Goal: Information Seeking & Learning: Check status

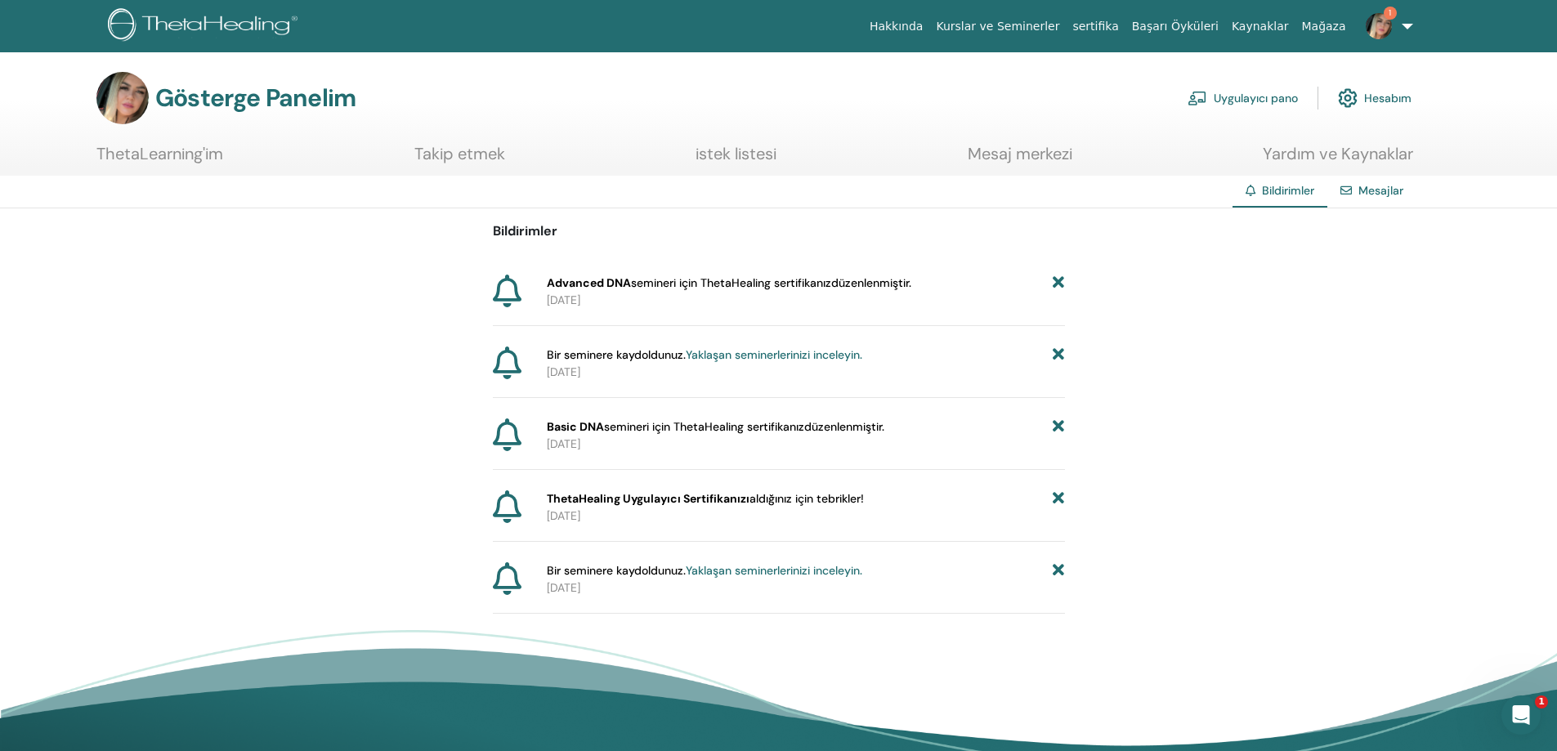
click at [250, 104] on font "Gösterge Panelim" at bounding box center [255, 98] width 200 height 32
click at [120, 92] on img at bounding box center [122, 98] width 52 height 52
click at [1406, 25] on link "1" at bounding box center [1386, 26] width 67 height 52
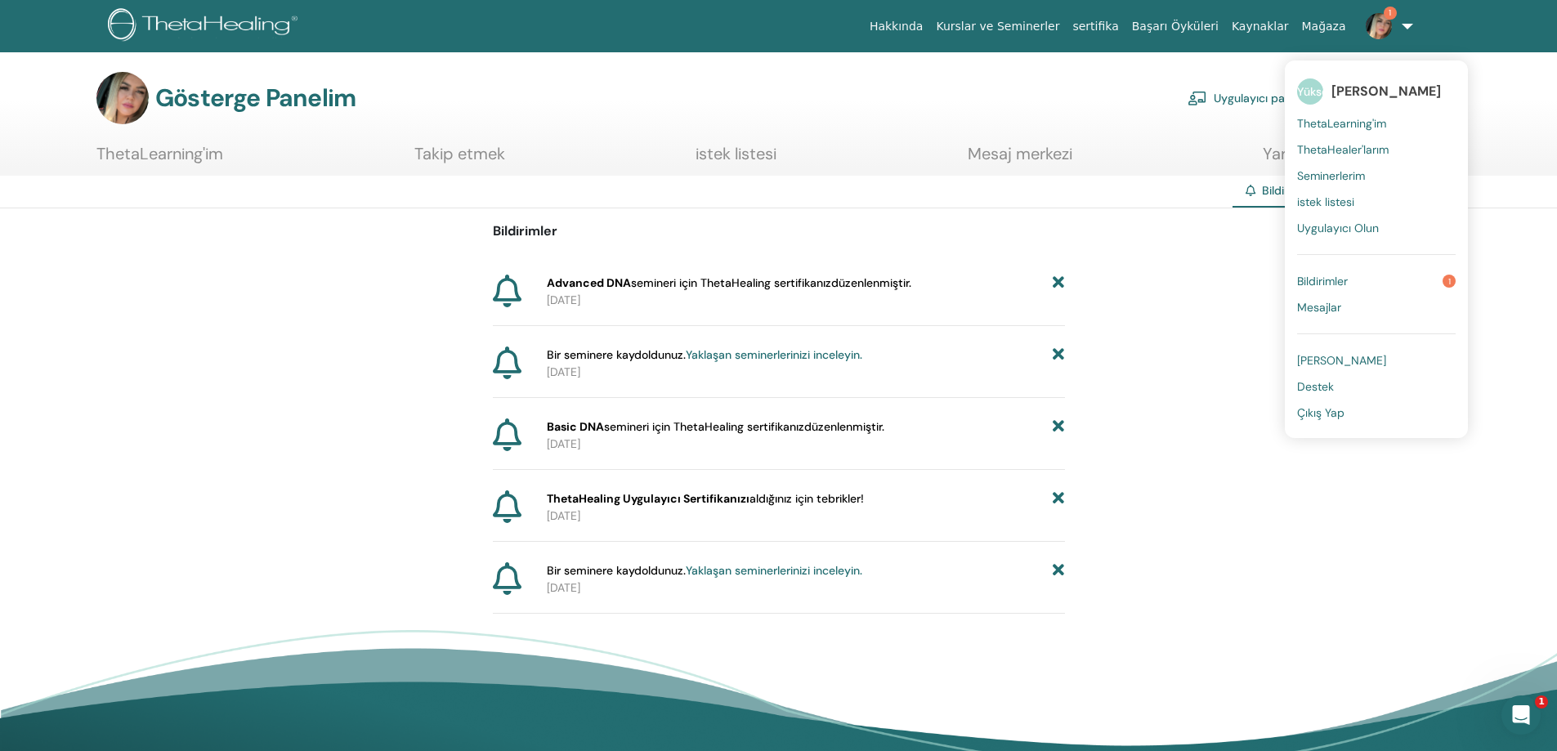
click at [1332, 119] on font "ThetaLearning'im" at bounding box center [1341, 123] width 89 height 15
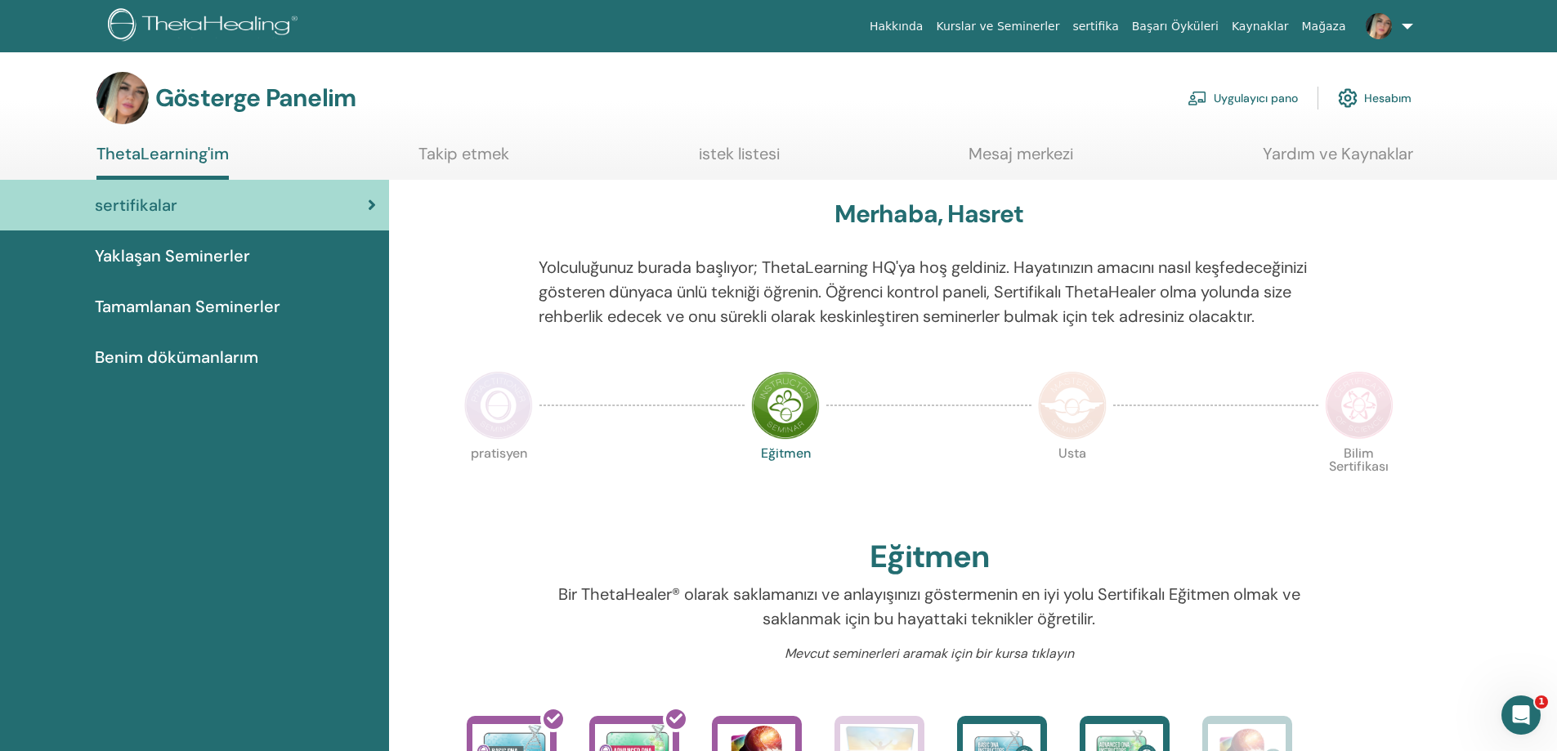
click at [189, 305] on font "Tamamlanan Seminerler" at bounding box center [188, 306] width 186 height 21
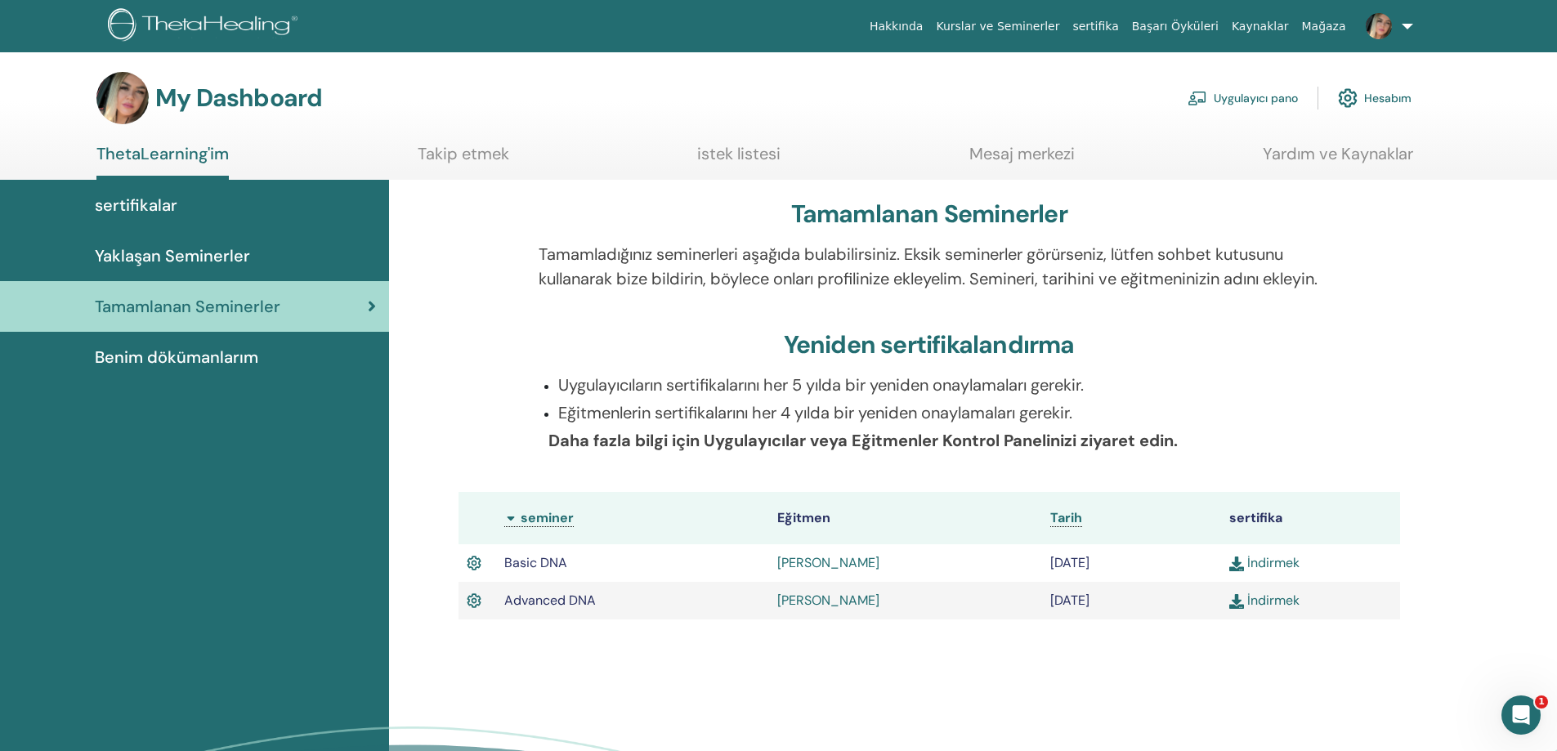
click at [1237, 609] on img at bounding box center [1236, 601] width 15 height 15
click at [1405, 23] on link at bounding box center [1386, 26] width 67 height 52
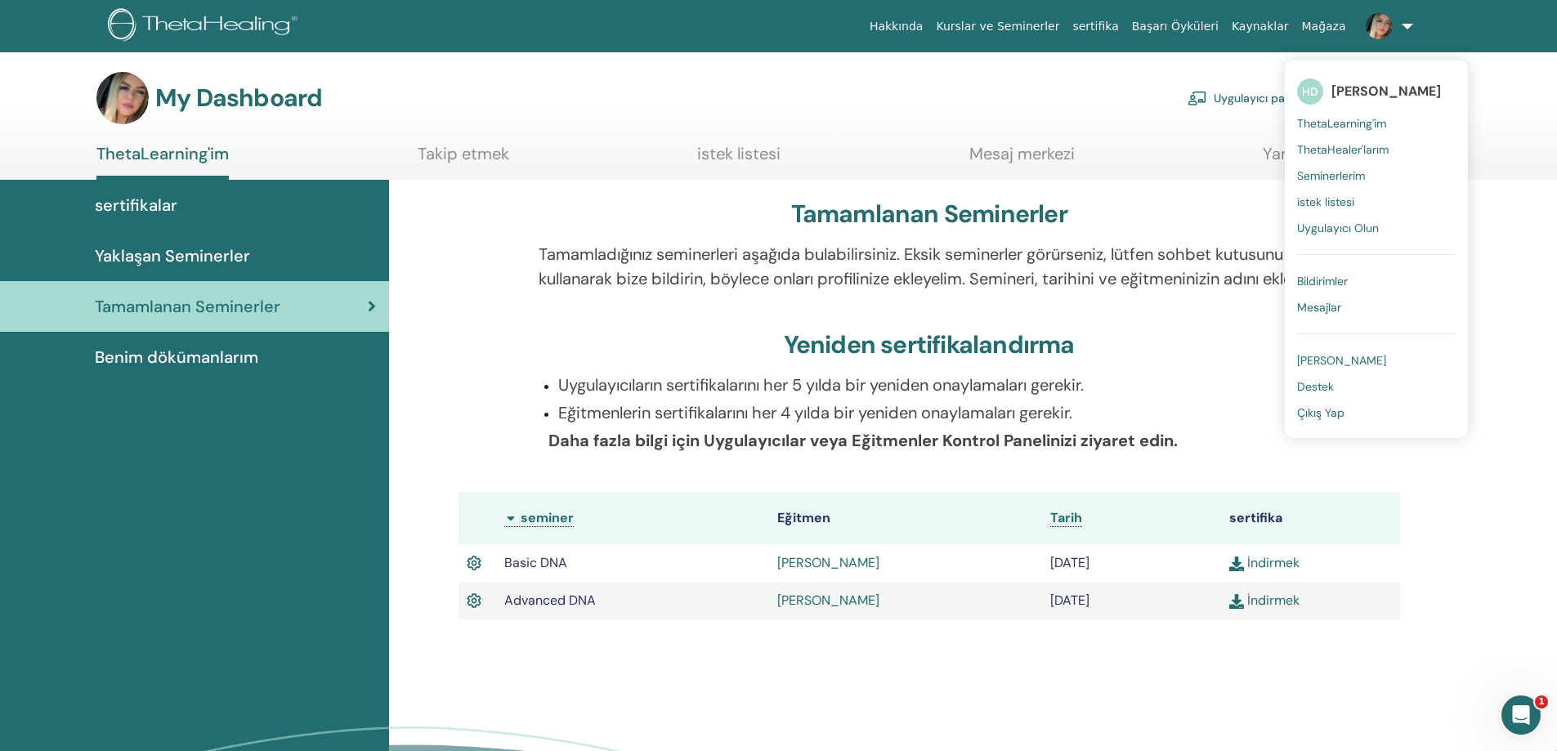
click at [1328, 412] on span "Çıkış Yap" at bounding box center [1320, 412] width 47 height 15
